Goal: Task Accomplishment & Management: Manage account settings

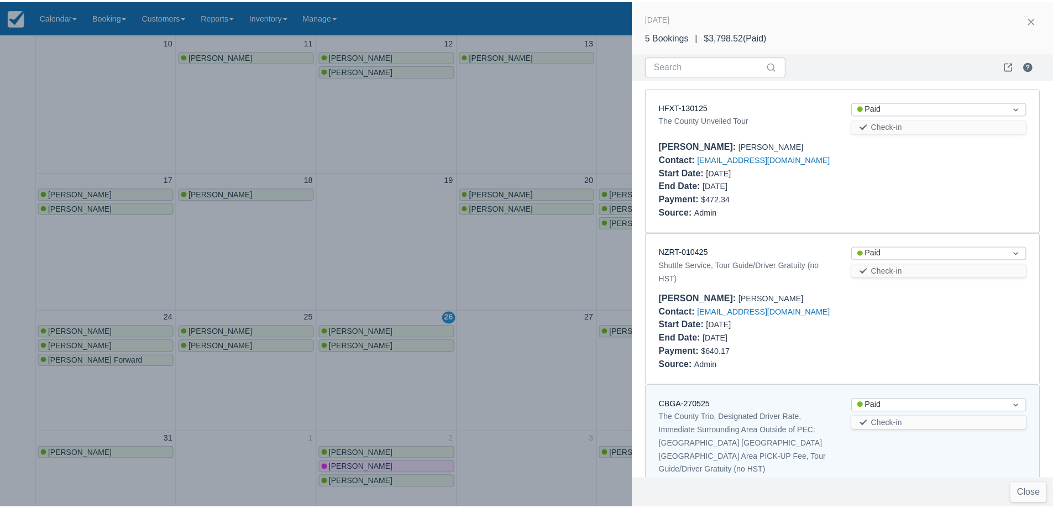
scroll to position [306, 0]
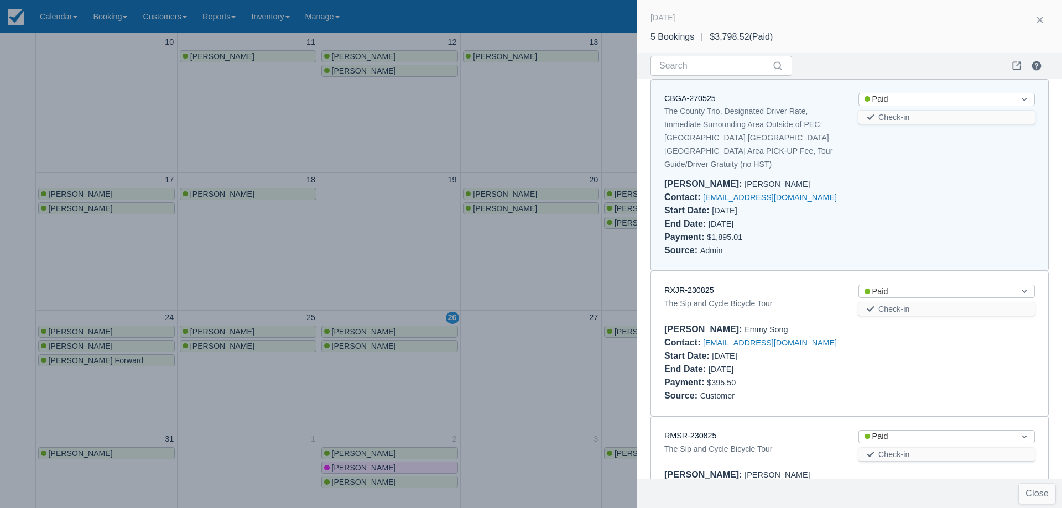
click at [369, 271] on div at bounding box center [531, 254] width 1062 height 508
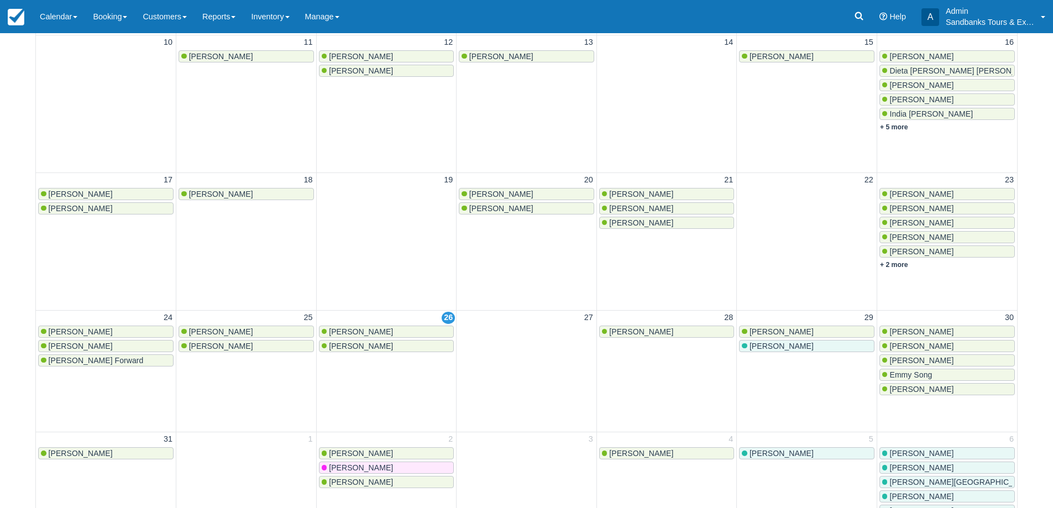
scroll to position [0, 0]
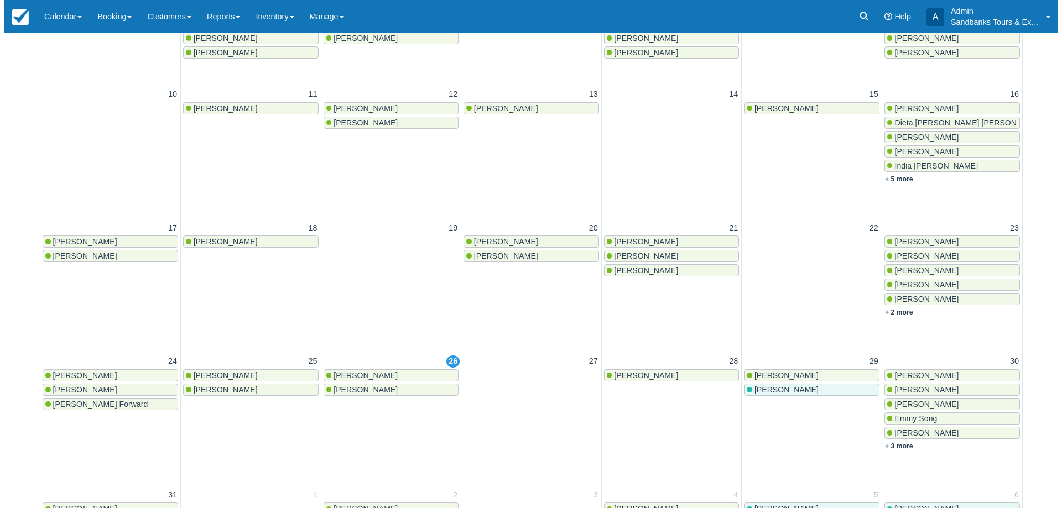
scroll to position [276, 0]
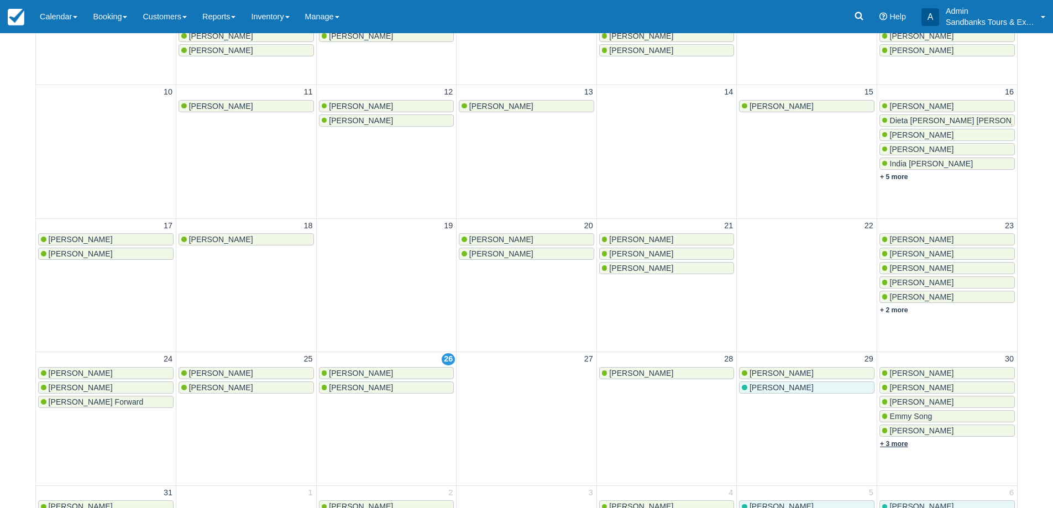
click at [896, 442] on link "+ 3 more" at bounding box center [894, 444] width 28 height 8
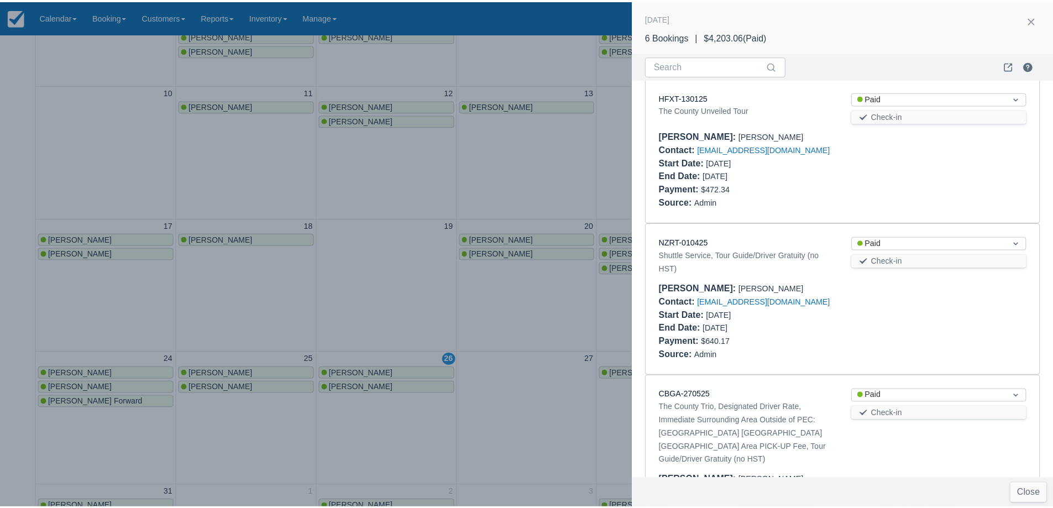
scroll to position [0, 0]
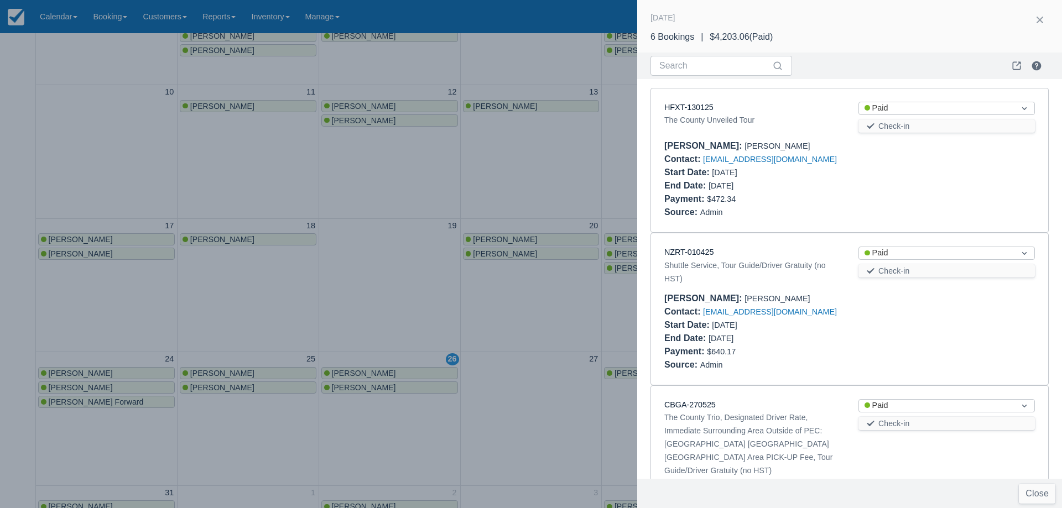
click at [495, 155] on div at bounding box center [531, 254] width 1062 height 508
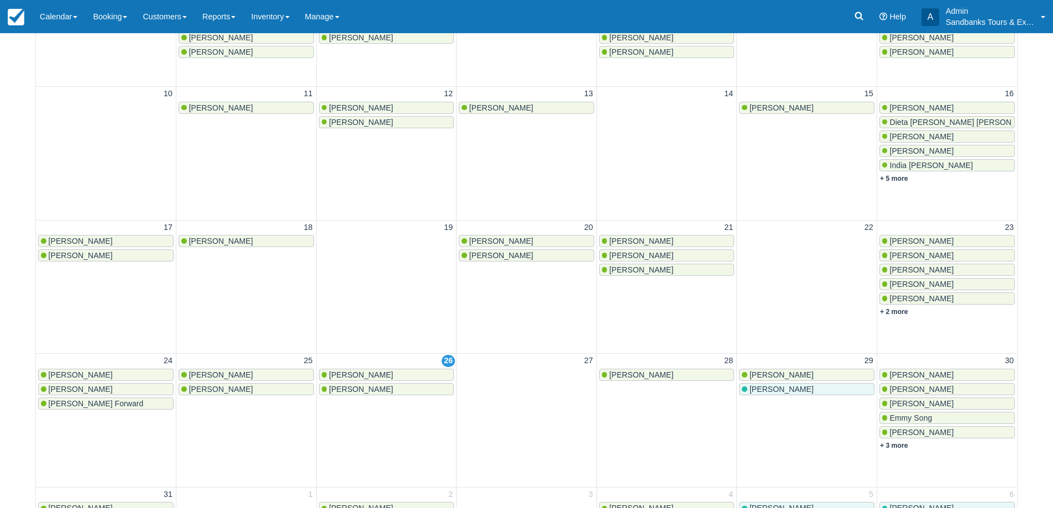
scroll to position [278, 0]
